Goal: Task Accomplishment & Management: Use online tool/utility

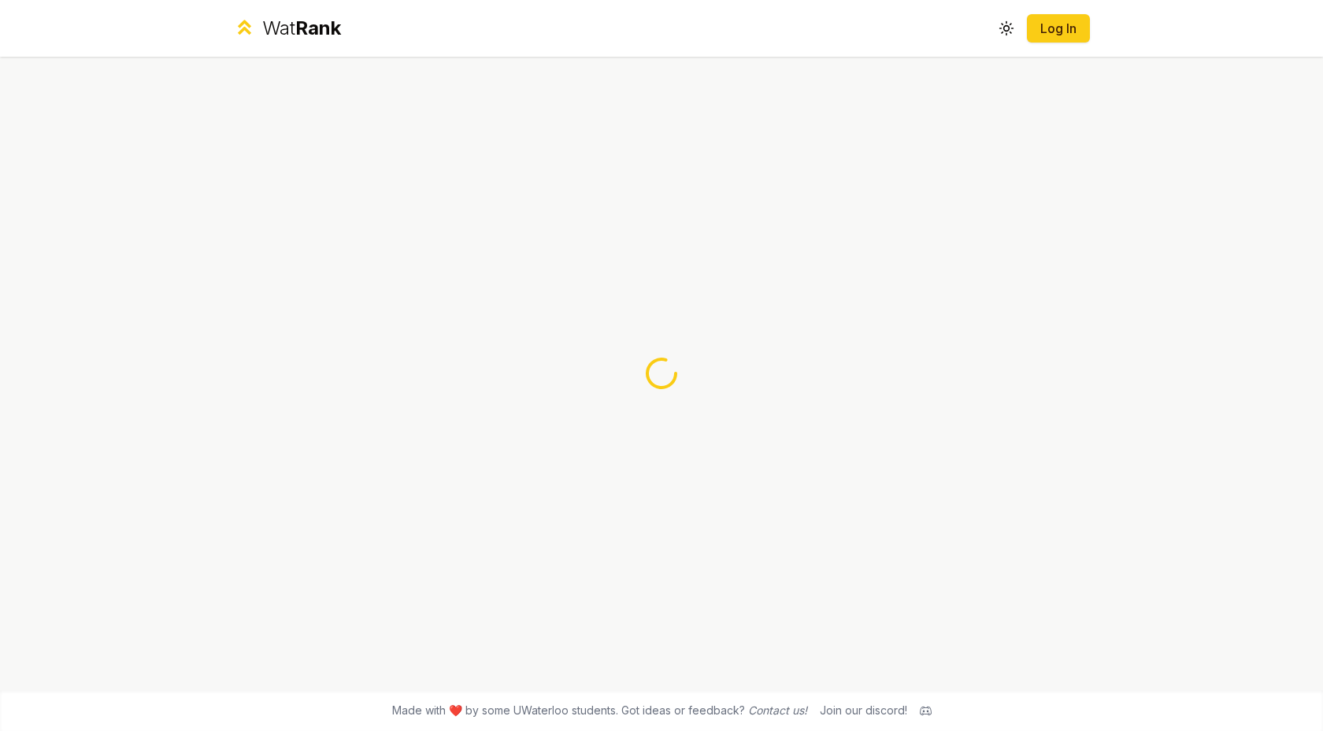
drag, startPoint x: 614, startPoint y: 327, endPoint x: 696, endPoint y: 402, distance: 111.0
click at [696, 402] on div at bounding box center [661, 373] width 907 height 633
drag, startPoint x: 696, startPoint y: 402, endPoint x: 670, endPoint y: 352, distance: 56.4
click at [670, 352] on div at bounding box center [661, 373] width 907 height 633
drag, startPoint x: 645, startPoint y: 333, endPoint x: 659, endPoint y: 615, distance: 282.4
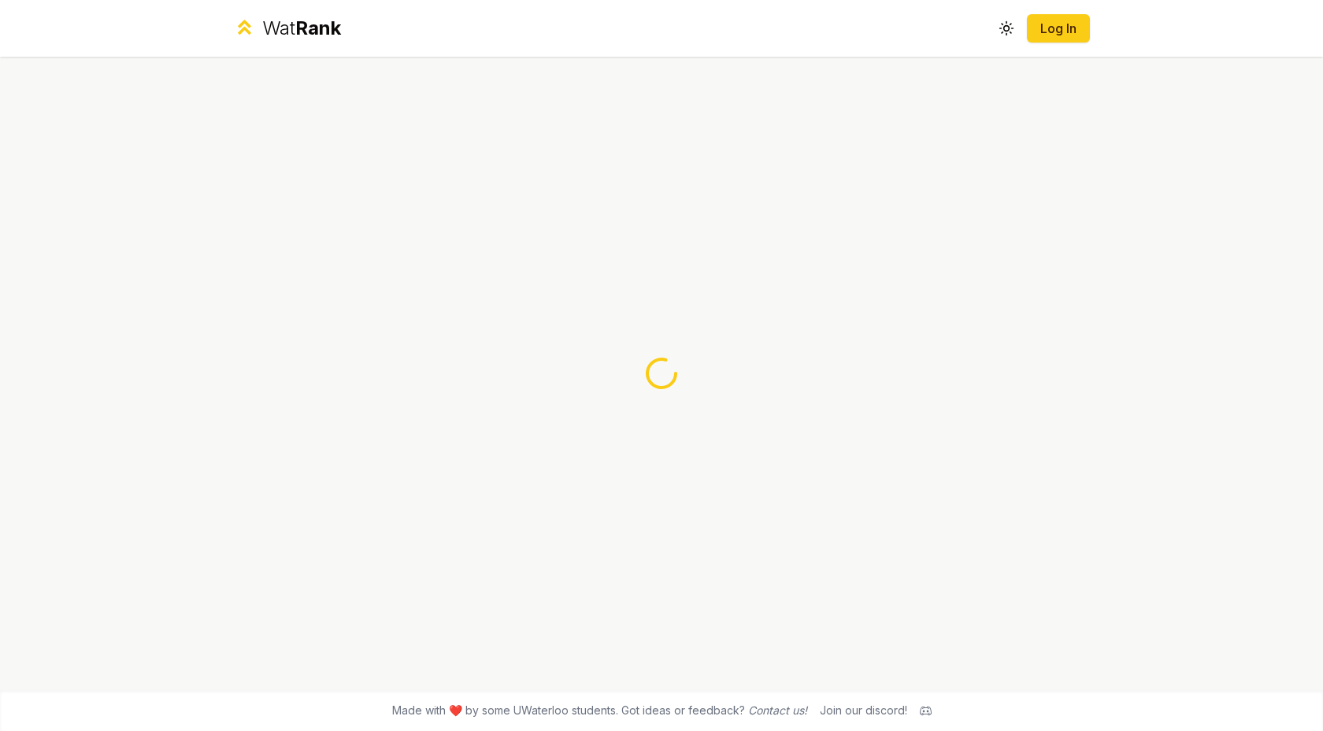
click at [659, 615] on div at bounding box center [661, 373] width 907 height 633
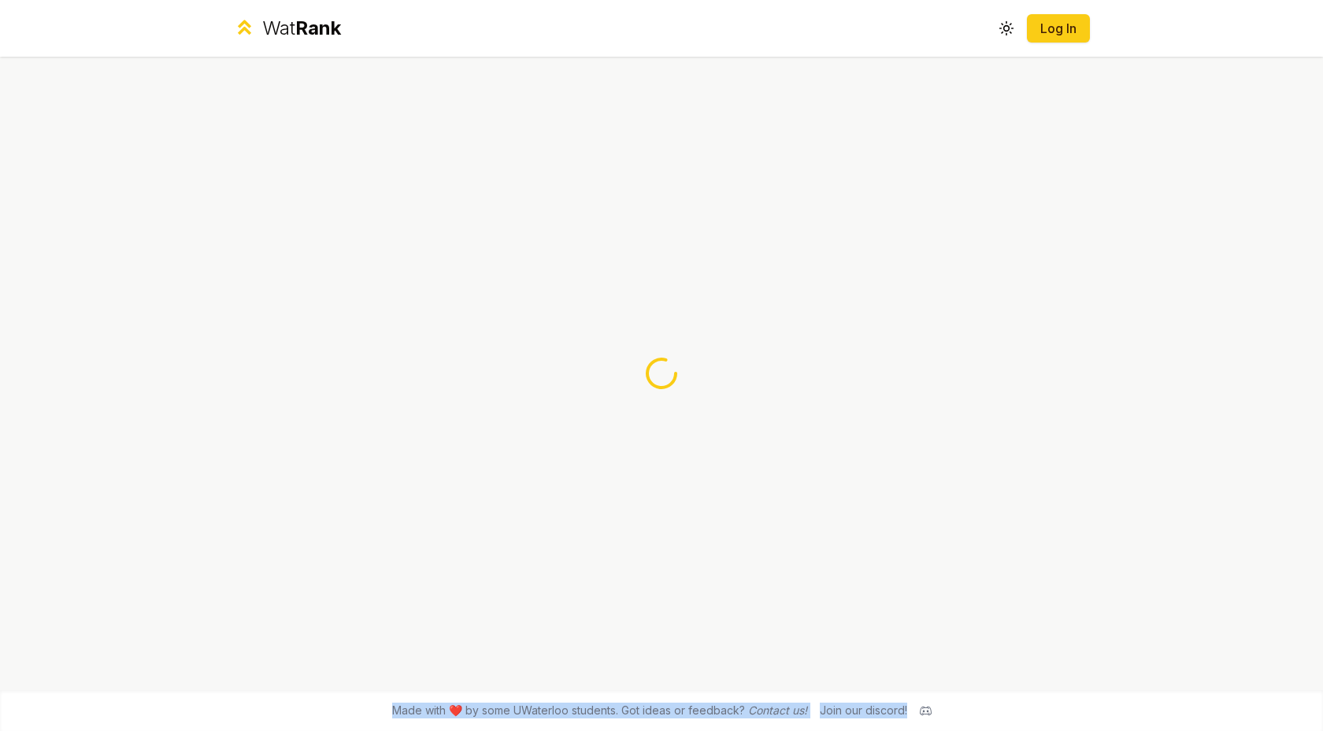
drag, startPoint x: 930, startPoint y: 716, endPoint x: 809, endPoint y: 508, distance: 240.7
click at [809, 508] on div "Wat Rank Toggle theme Log In Made with ❤️ by some UWaterloo students. Got ideas…" at bounding box center [661, 365] width 1323 height 731
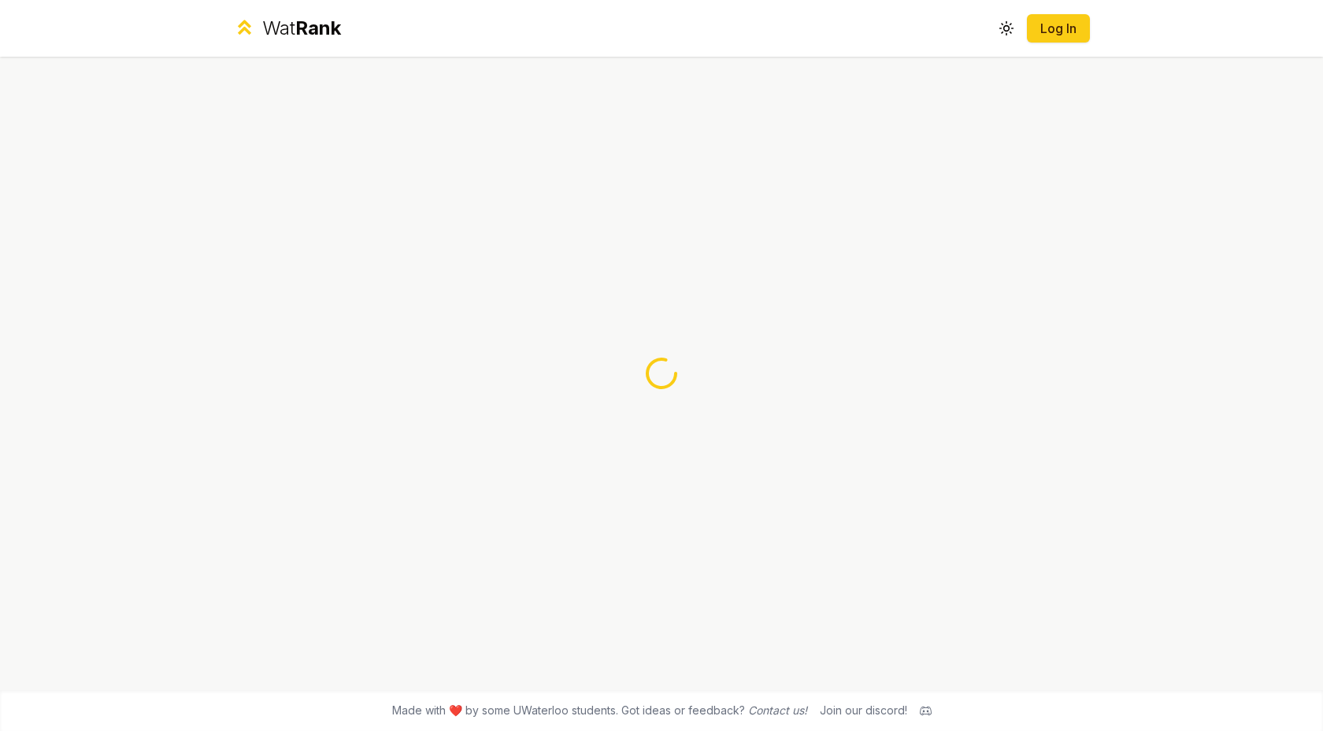
click at [809, 508] on div at bounding box center [661, 373] width 907 height 633
drag, startPoint x: 636, startPoint y: 335, endPoint x: 731, endPoint y: 517, distance: 205.4
click at [731, 517] on div at bounding box center [661, 373] width 907 height 633
click at [651, 373] on icon at bounding box center [662, 373] width 38 height 38
click at [317, 26] on span "Rank" at bounding box center [318, 28] width 46 height 23
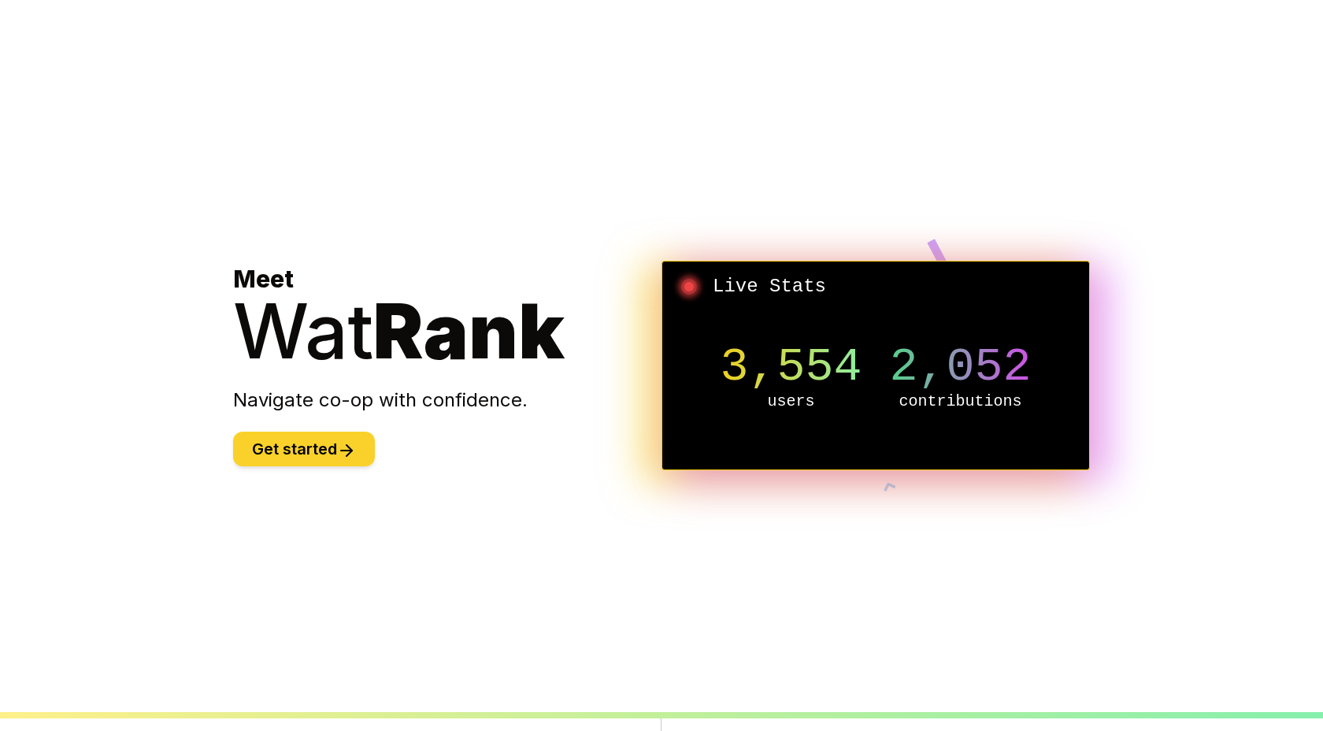
click at [352, 451] on icon at bounding box center [346, 451] width 11 height 0
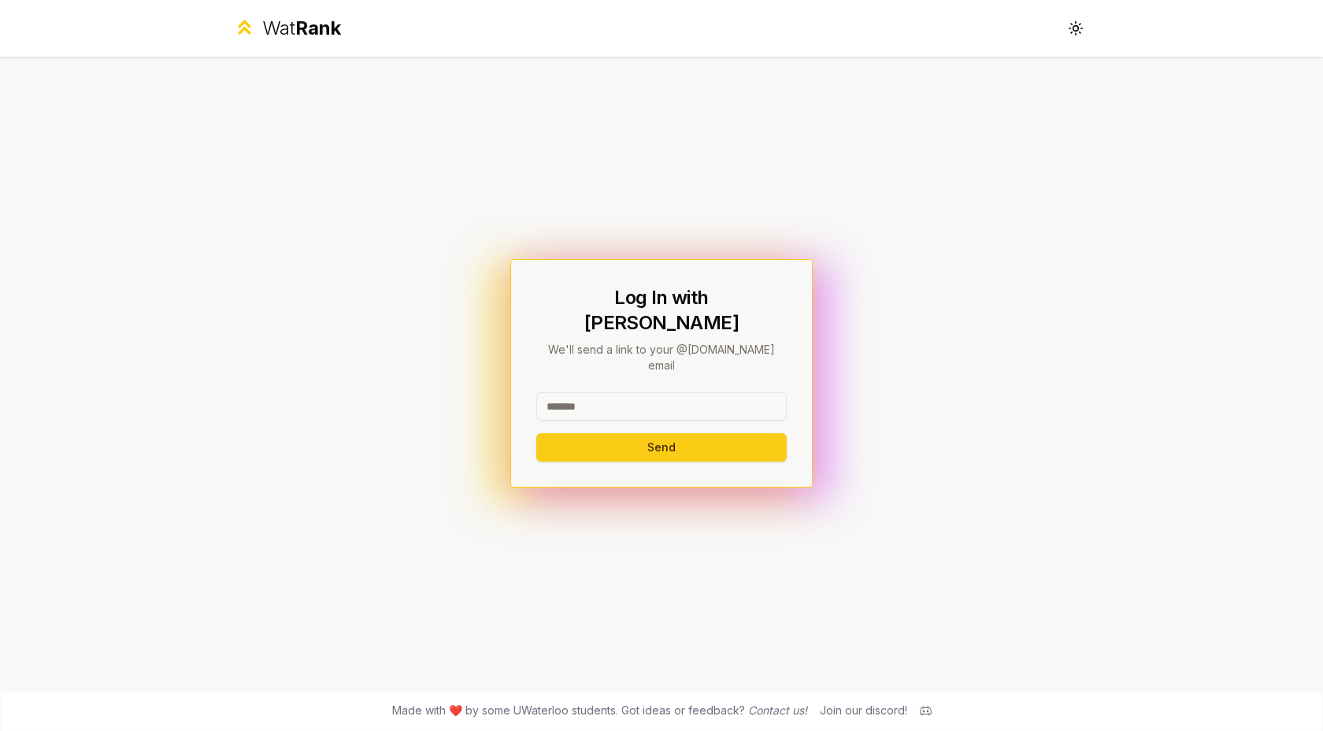
click at [630, 392] on input at bounding box center [661, 406] width 250 height 28
click at [629, 433] on button "Send" at bounding box center [661, 447] width 250 height 28
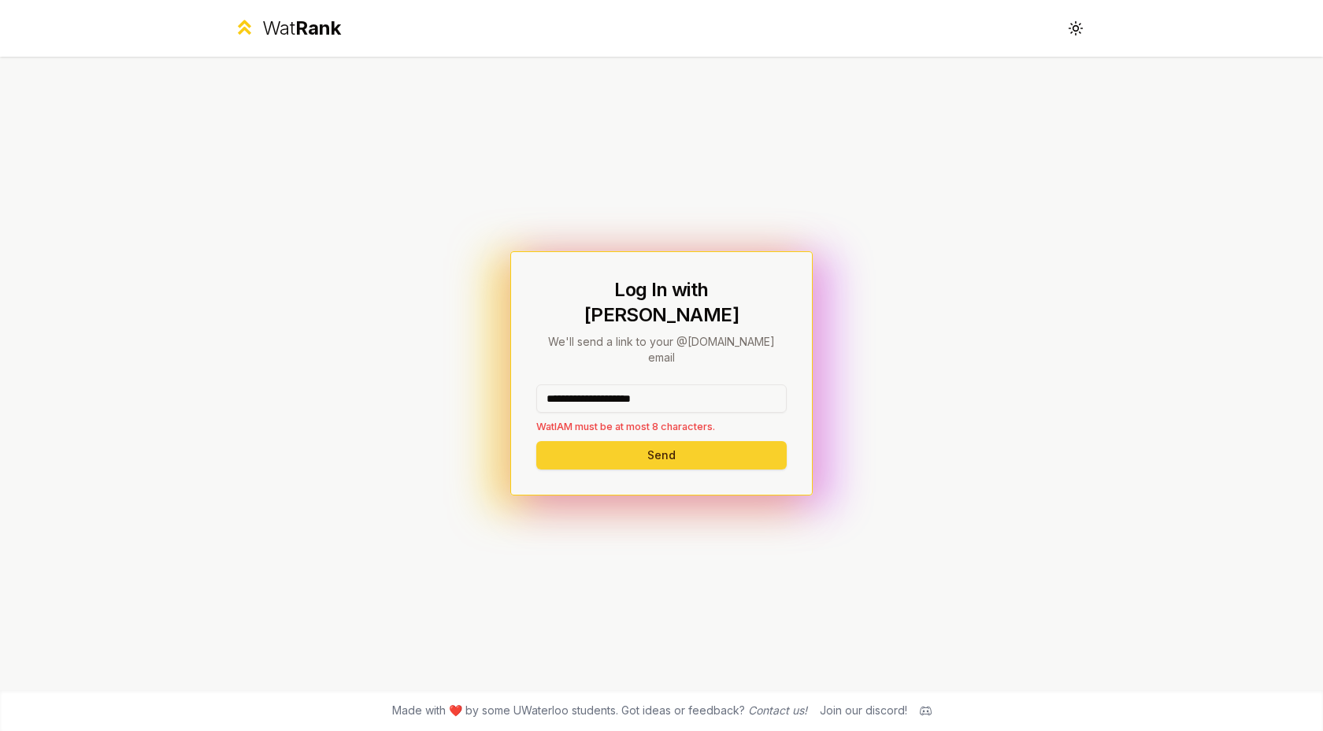
click at [634, 441] on button "Send" at bounding box center [661, 455] width 250 height 28
click at [595, 384] on input "**********" at bounding box center [661, 398] width 250 height 28
drag, startPoint x: 595, startPoint y: 380, endPoint x: 755, endPoint y: 379, distance: 160.7
click at [755, 384] on input "**********" at bounding box center [661, 398] width 250 height 28
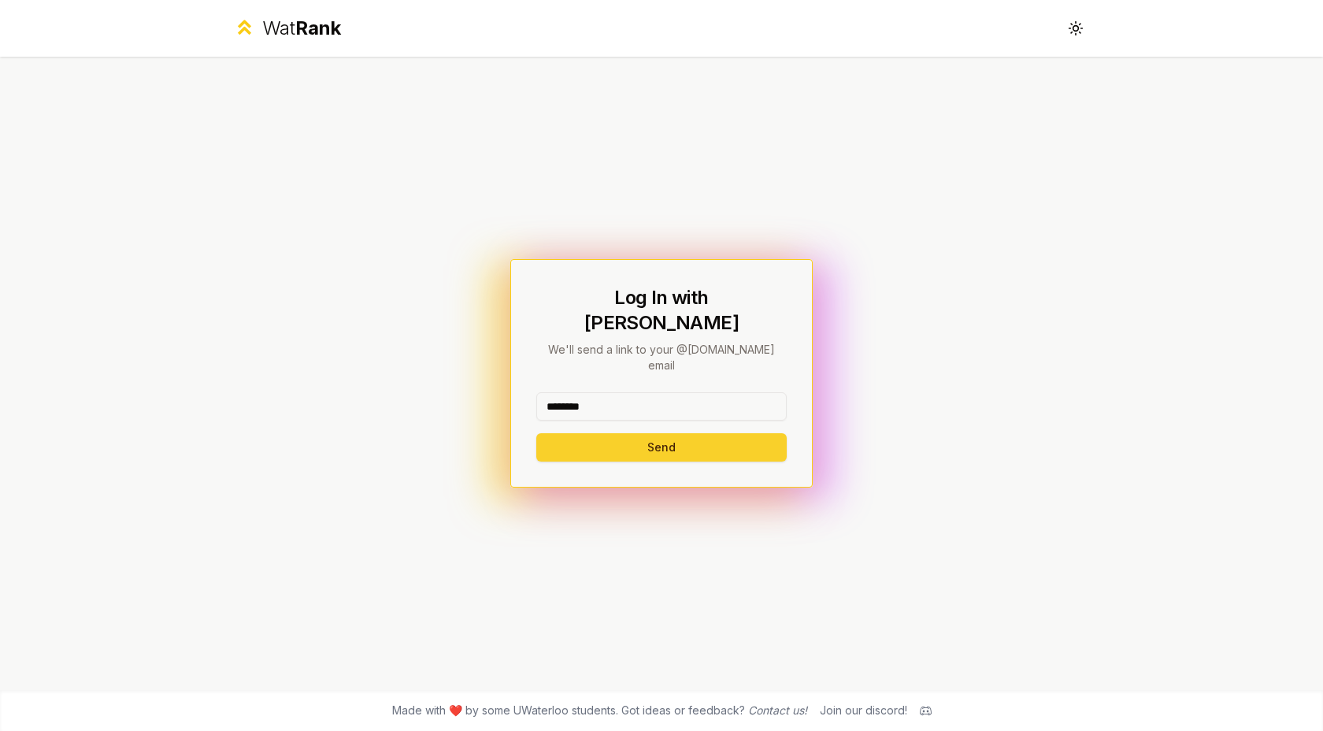
type input "********"
click at [590, 433] on button "Send" at bounding box center [661, 447] width 250 height 28
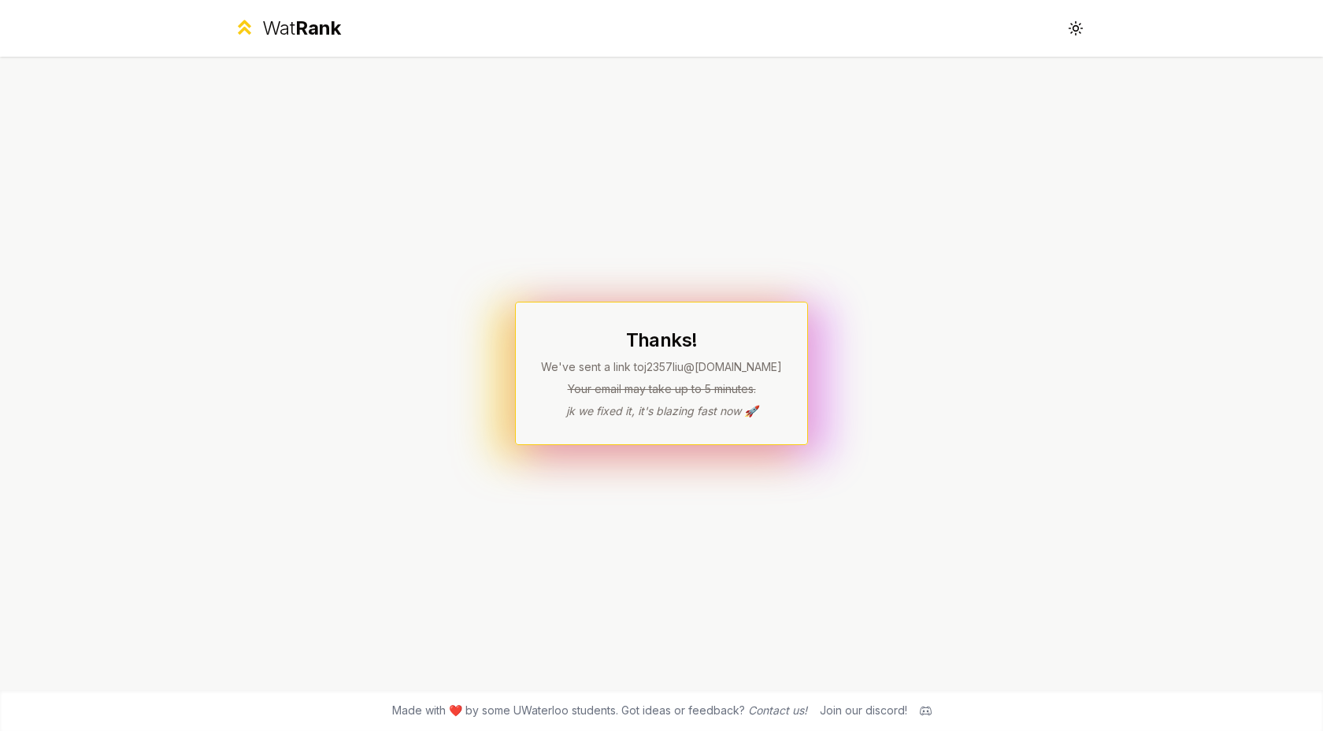
click at [1152, 388] on div "Wat Rank Toggle theme Thanks! We've sent a link to j2357liu @[DOMAIN_NAME] Your…" at bounding box center [661, 365] width 1323 height 731
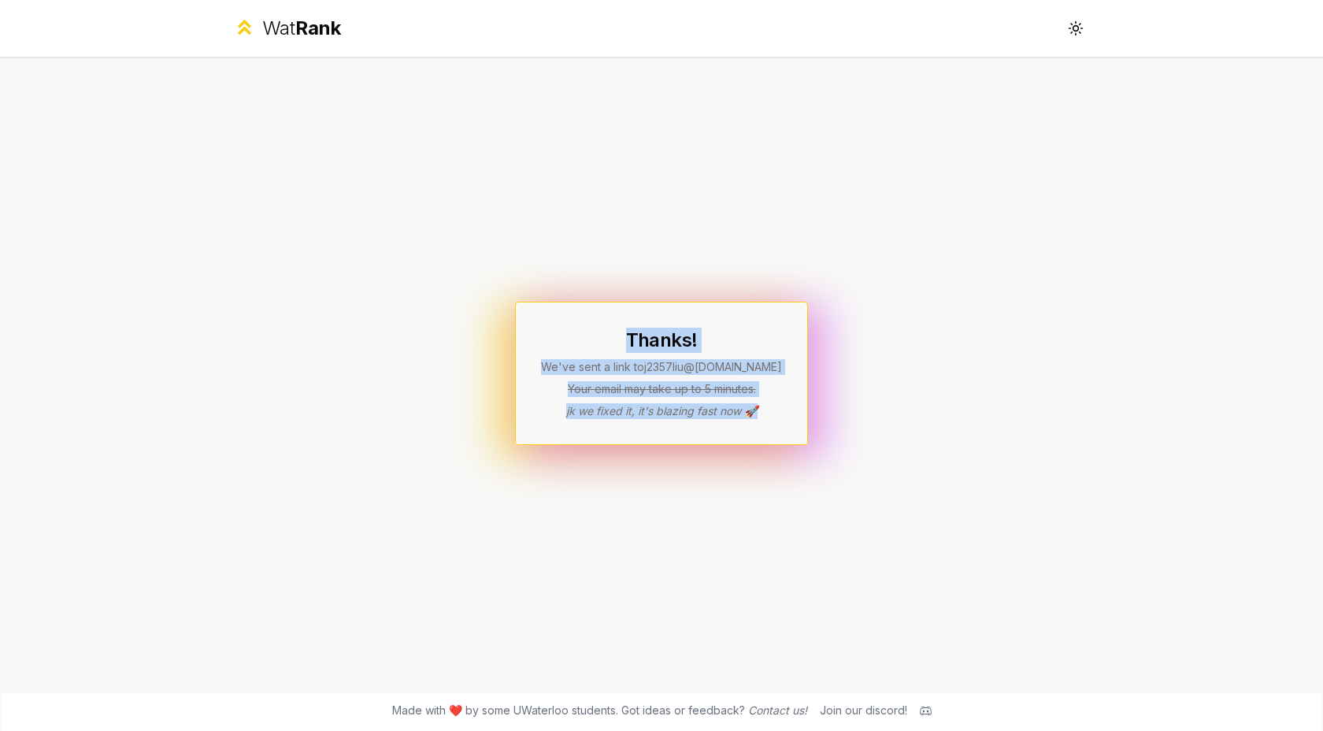
drag, startPoint x: 554, startPoint y: 310, endPoint x: 776, endPoint y: 458, distance: 267.0
click at [776, 458] on div "Thanks! We've sent a link to j2357liu @[DOMAIN_NAME] Your email may take up to …" at bounding box center [661, 373] width 907 height 633
